Goal: Information Seeking & Learning: Learn about a topic

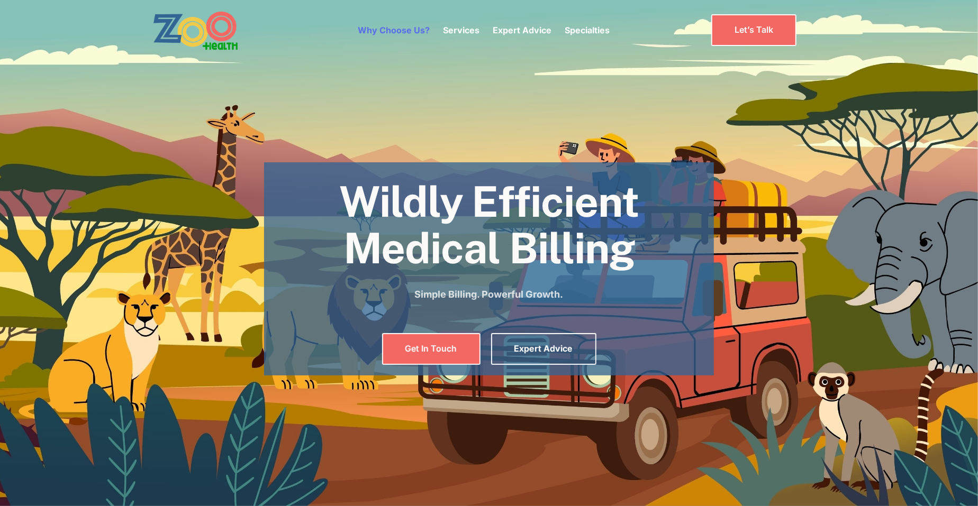
click at [413, 28] on link "Why Choose Us?" at bounding box center [394, 30] width 72 height 11
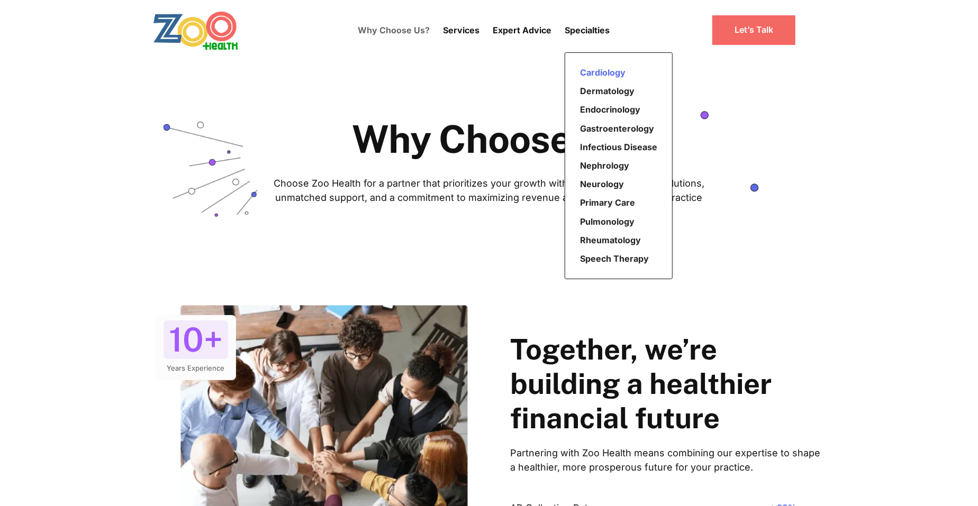
click at [610, 72] on link "Cardiology" at bounding box center [619, 72] width 86 height 19
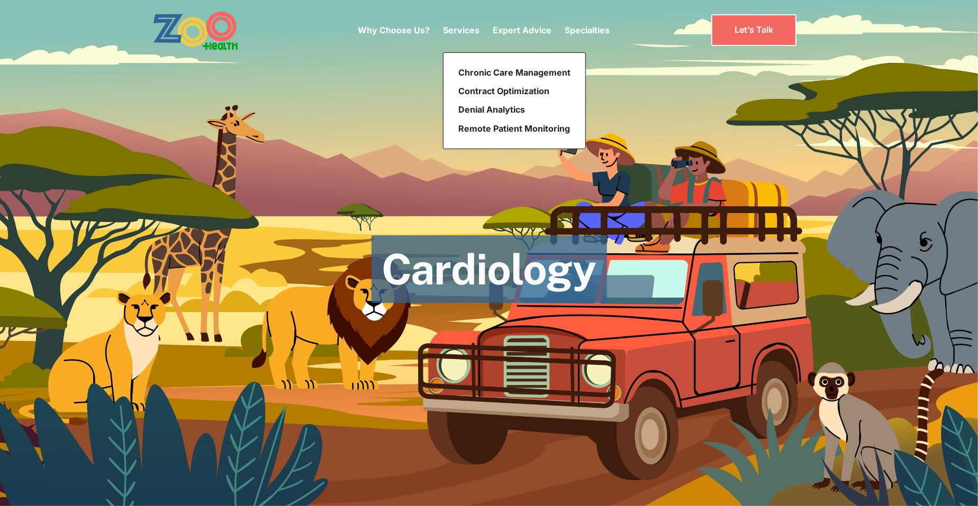
click at [459, 28] on p "Services" at bounding box center [461, 30] width 37 height 13
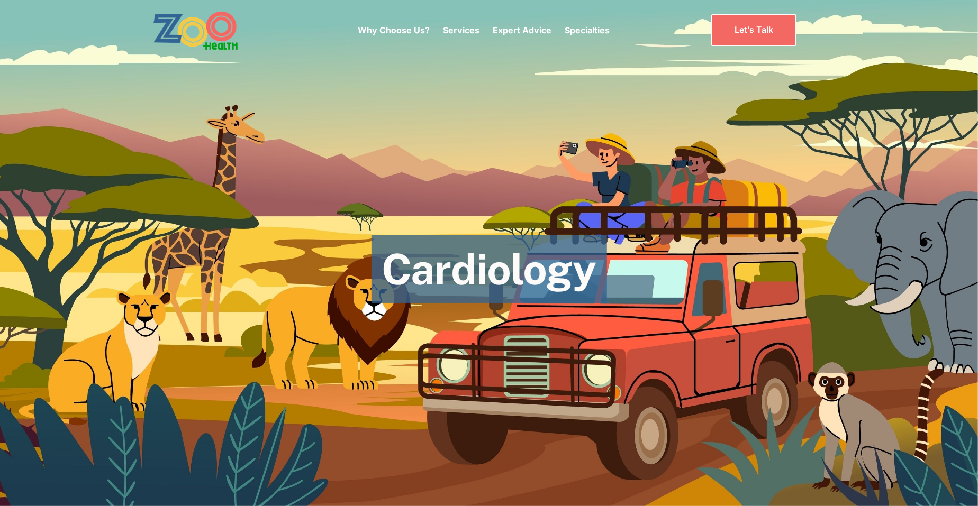
click at [459, 28] on p "Services" at bounding box center [461, 30] width 37 height 13
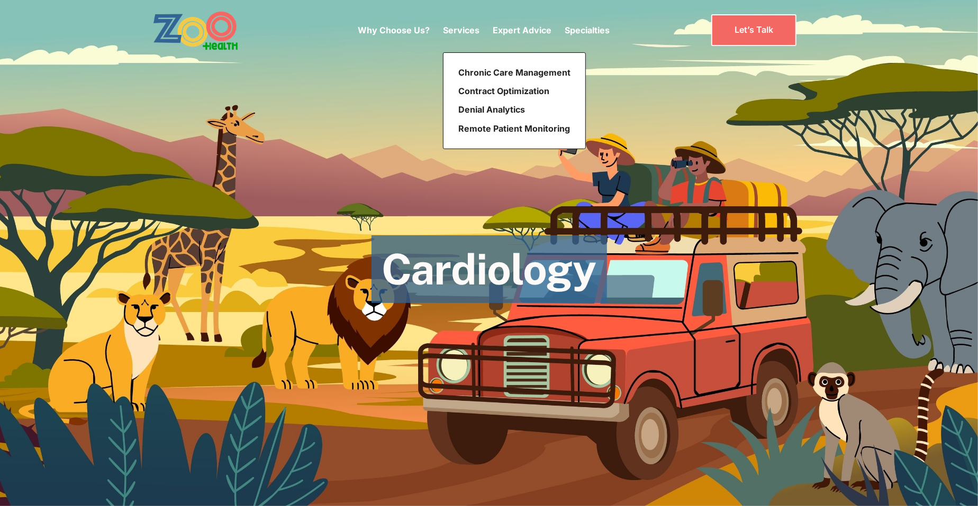
click at [459, 28] on p "Services" at bounding box center [461, 30] width 37 height 13
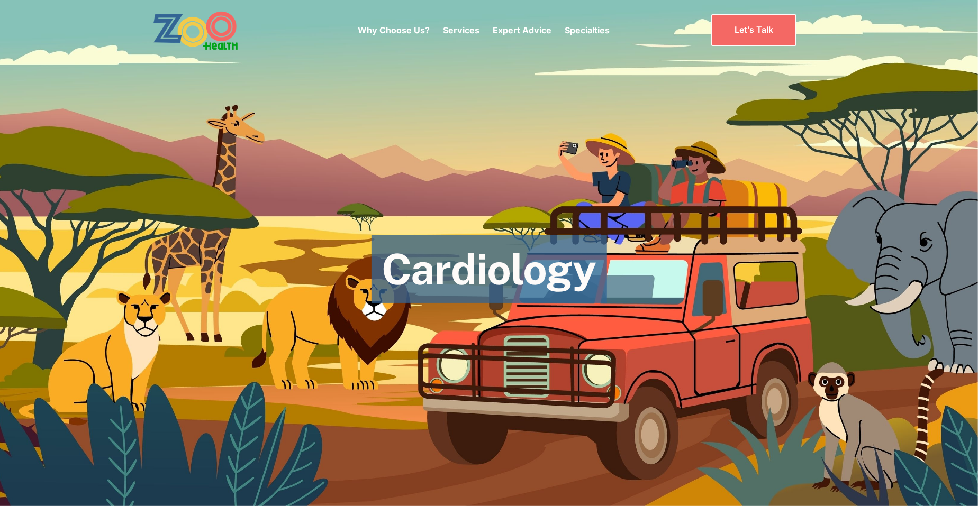
click at [416, 24] on p "Why Choose Us?" at bounding box center [394, 30] width 72 height 13
click at [421, 30] on link "Why Choose Us?" at bounding box center [394, 30] width 72 height 11
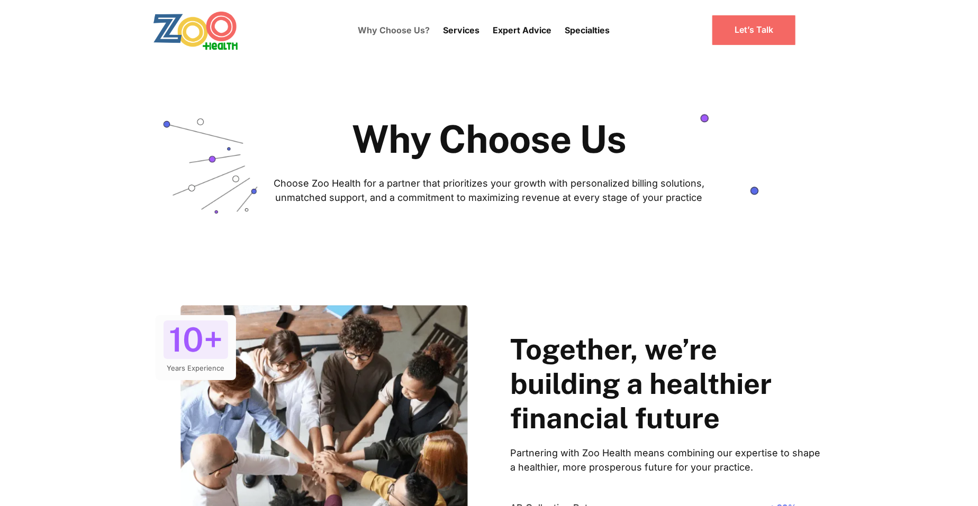
click at [409, 31] on link "Why Choose Us?" at bounding box center [394, 30] width 72 height 30
